Goal: Transaction & Acquisition: Purchase product/service

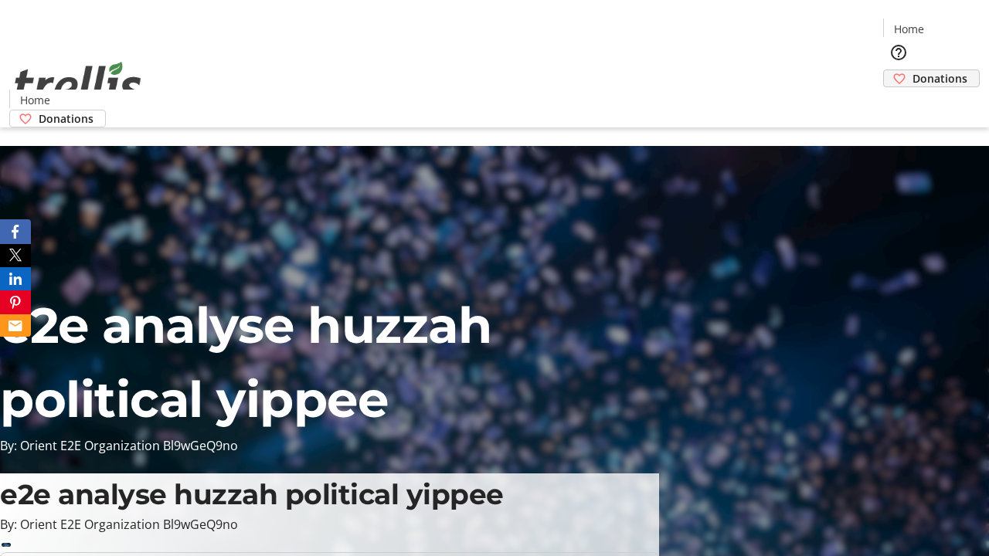
click at [912, 70] on span "Donations" at bounding box center [939, 78] width 55 height 16
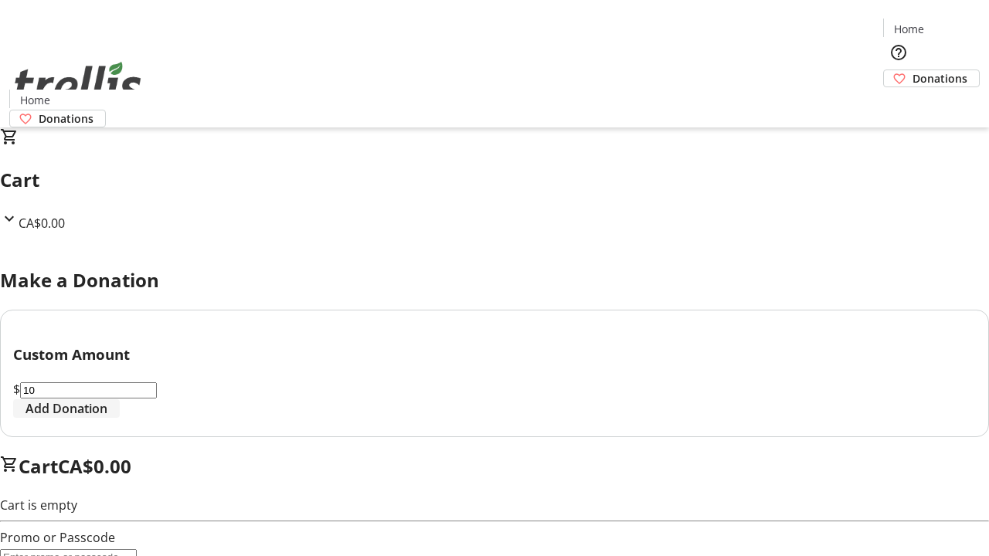
click at [107, 418] on span "Add Donation" at bounding box center [66, 408] width 82 height 19
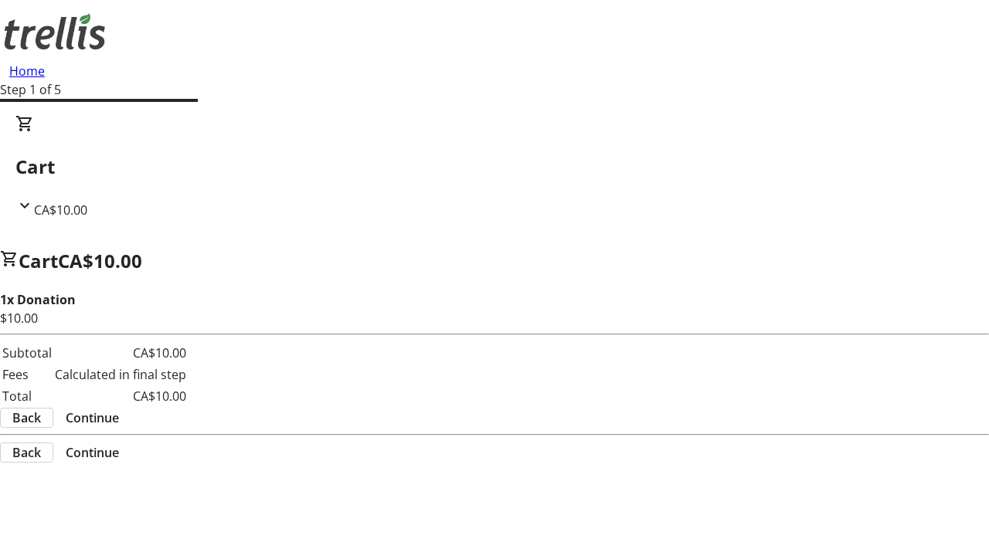
select select "CA"
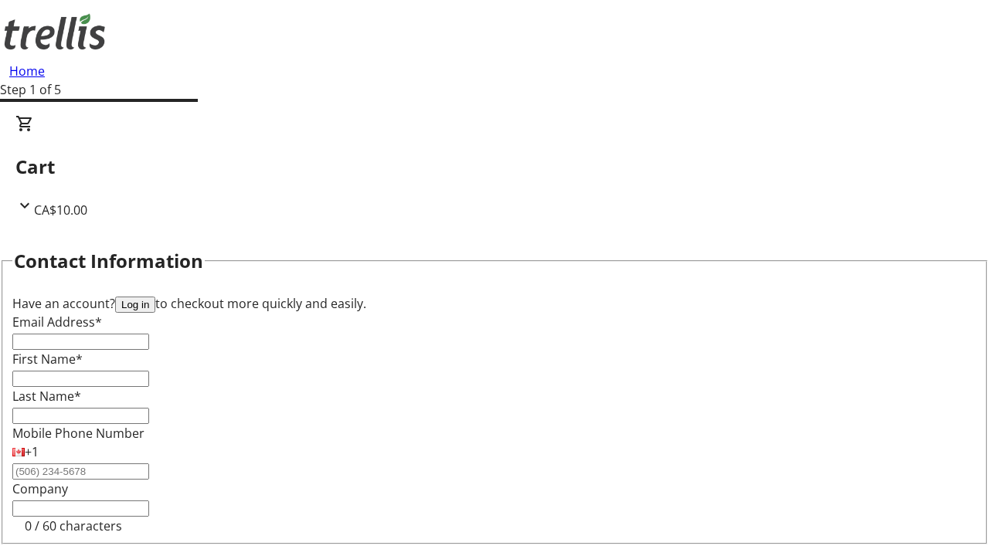
click at [155, 297] on button "Log in" at bounding box center [135, 305] width 40 height 16
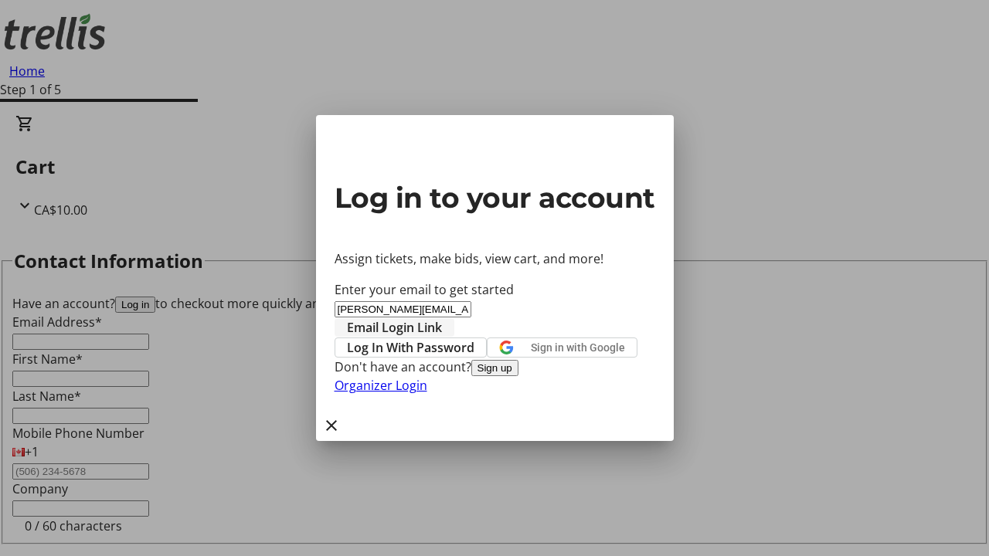
type input "[PERSON_NAME][EMAIL_ADDRESS][DOMAIN_NAME]"
click at [442, 318] on span "Email Login Link" at bounding box center [394, 327] width 95 height 19
